Goal: Information Seeking & Learning: Learn about a topic

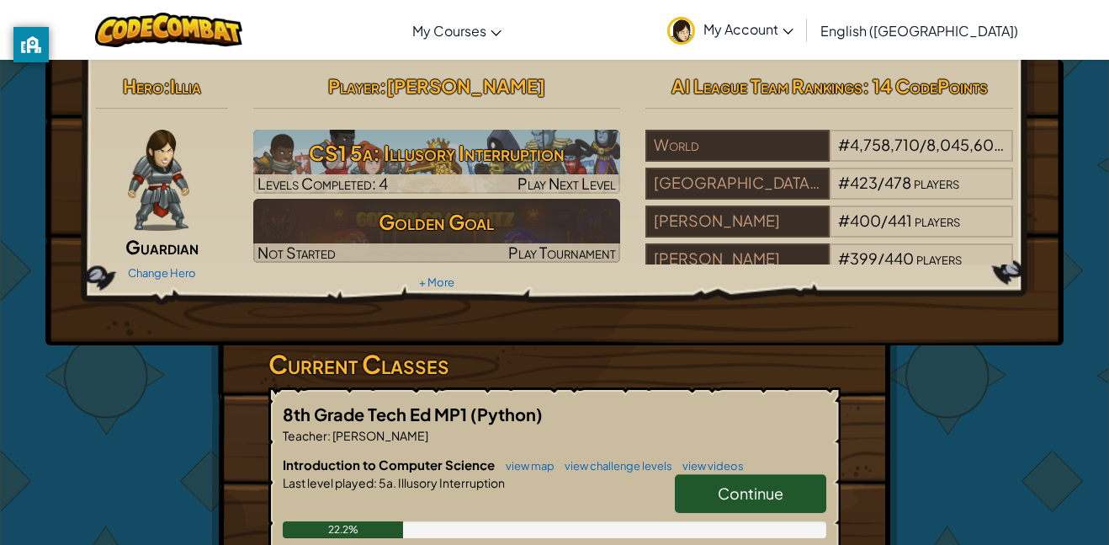
click at [757, 486] on span "Continue" at bounding box center [751, 492] width 66 height 19
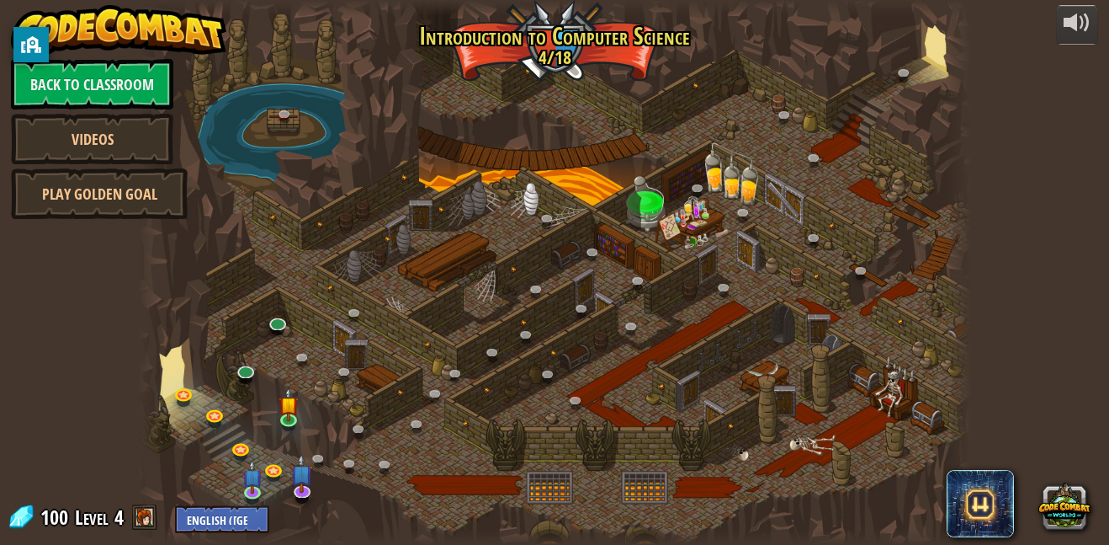
click at [758, 27] on div at bounding box center [554, 272] width 833 height 545
click at [741, 45] on div at bounding box center [554, 272] width 833 height 545
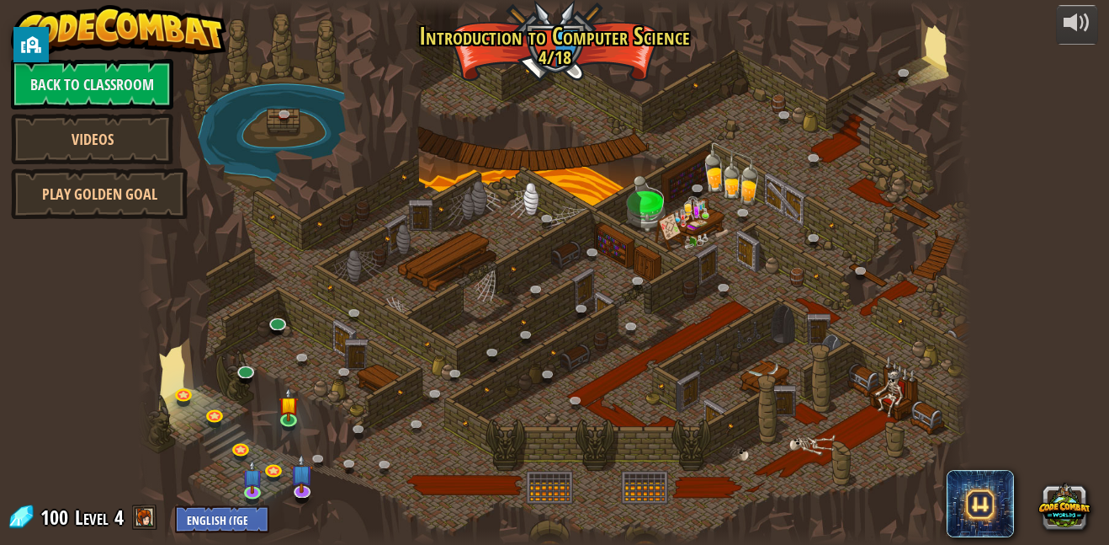
click at [741, 45] on div at bounding box center [554, 272] width 833 height 545
click at [1062, 152] on div "powered by Back to Classroom Videos Play Golden Goal 25. Kithgard Gates (Locked…" at bounding box center [554, 272] width 1109 height 545
click at [993, 217] on div "powered by Back to Classroom Videos Play Golden Goal 25. Kithgard Gates (Locked…" at bounding box center [554, 272] width 1109 height 545
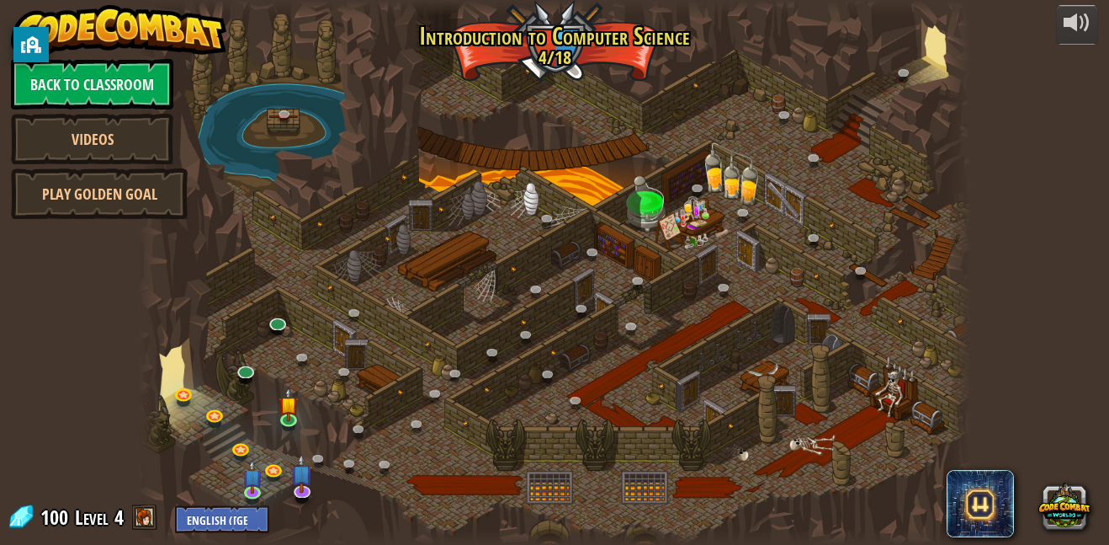
click at [993, 217] on div "powered by Back to Classroom Videos Play Golden Goal 25. Kithgard Gates (Locked…" at bounding box center [554, 272] width 1109 height 545
